Goal: Find contact information: Find contact information

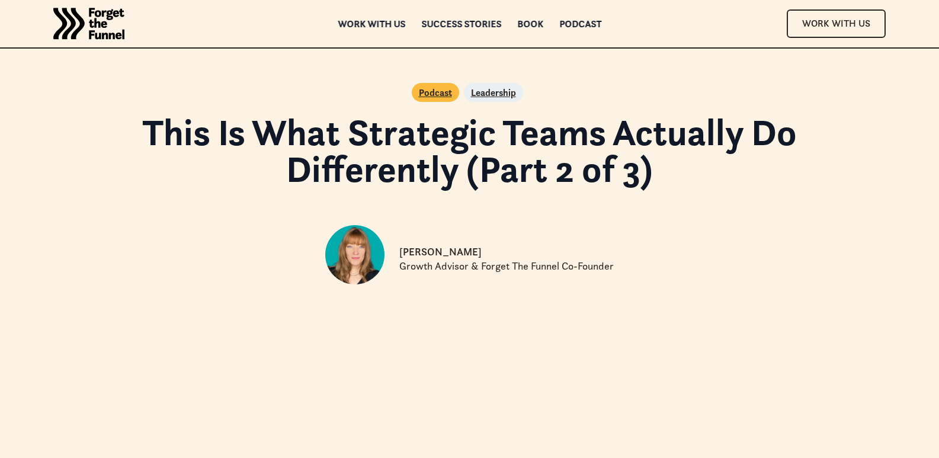
click at [938, 0] on html "JOIN FREE Join FREE ABOUT ABOUT Work with us Work with us Success Stories Succe…" at bounding box center [469, 229] width 939 height 458
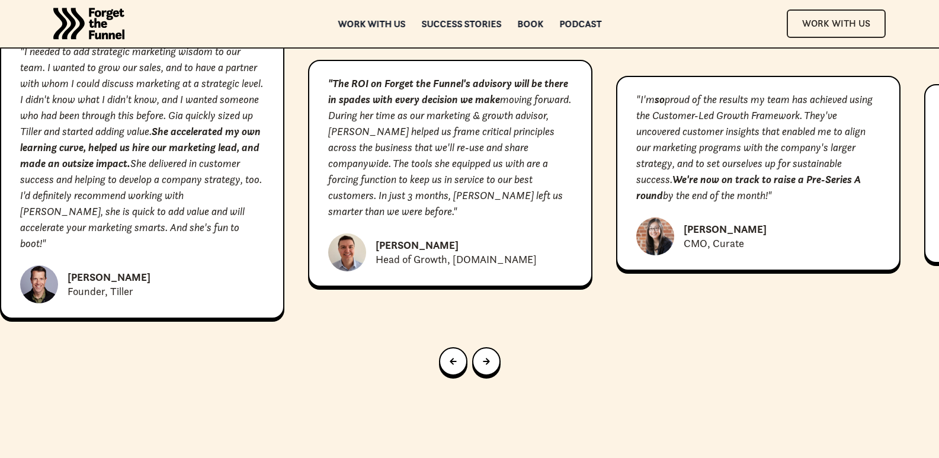
scroll to position [6085, 0]
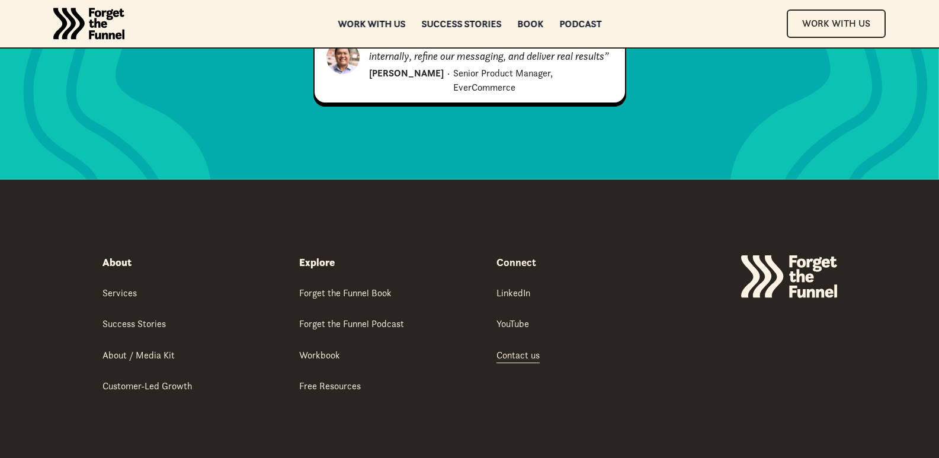
click at [510, 348] on div "Contact us" at bounding box center [517, 354] width 43 height 13
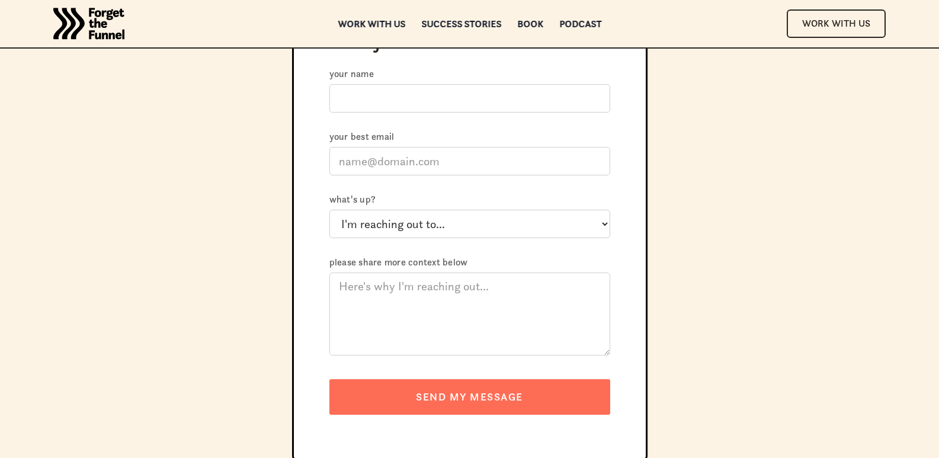
scroll to position [199, 0]
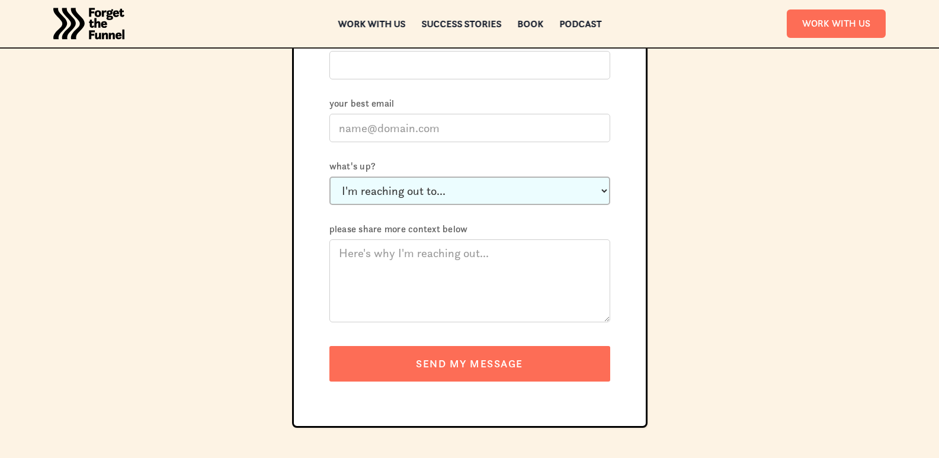
click at [590, 203] on select "I'm reaching out to... Just say hi Ask a question about working with you Invite…" at bounding box center [469, 190] width 281 height 28
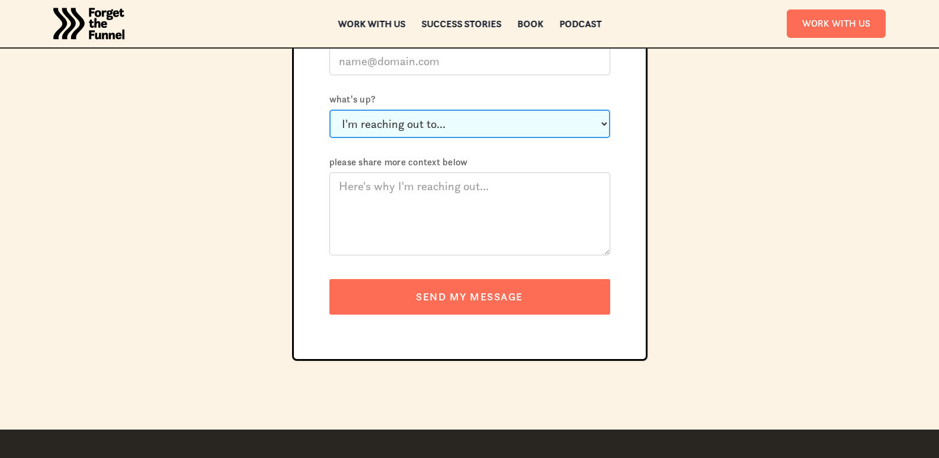
scroll to position [0, 0]
